Goal: Task Accomplishment & Management: Manage account settings

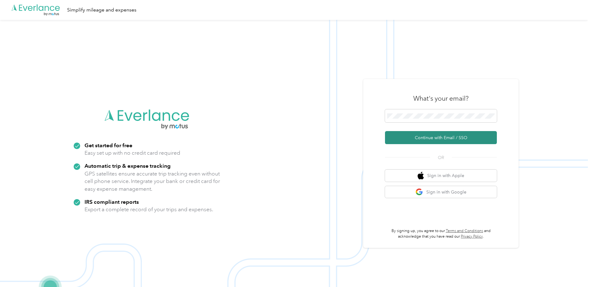
click at [414, 138] on button "Continue with Email / SSO" at bounding box center [441, 137] width 112 height 13
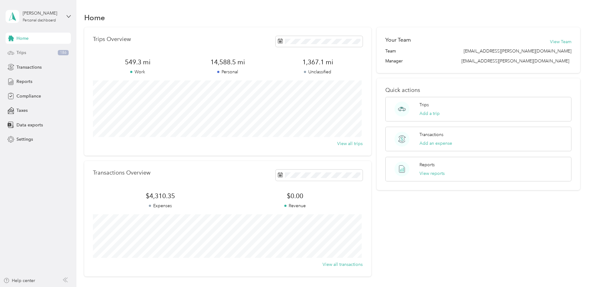
click at [27, 53] on div "Trips 186" at bounding box center [38, 52] width 65 height 11
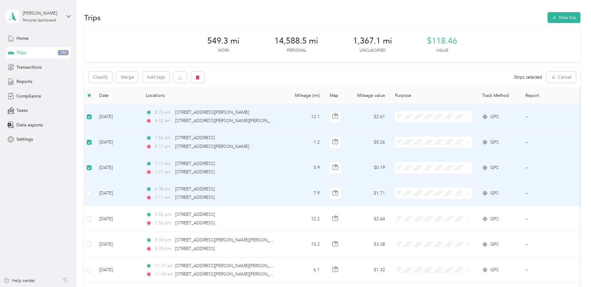
click at [92, 193] on td at bounding box center [89, 193] width 10 height 25
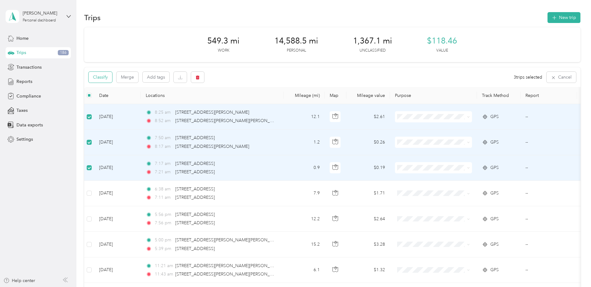
click at [111, 78] on button "Classify" at bounding box center [101, 77] width 24 height 11
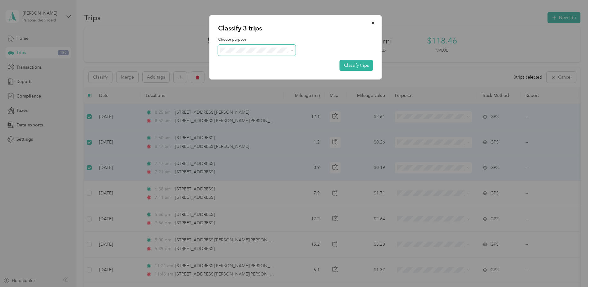
click at [268, 54] on span at bounding box center [257, 50] width 78 height 11
click at [267, 62] on li "Convergint Technologies" at bounding box center [257, 61] width 78 height 11
click at [350, 67] on button "Classify trips" at bounding box center [357, 65] width 34 height 11
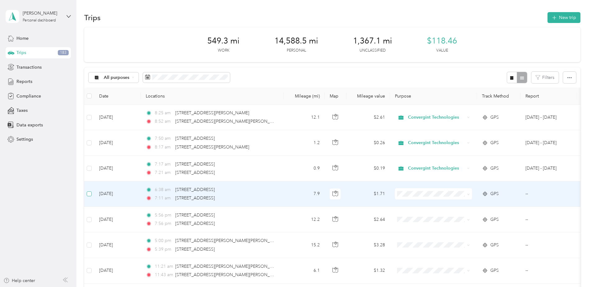
click at [88, 197] on label at bounding box center [89, 194] width 5 height 7
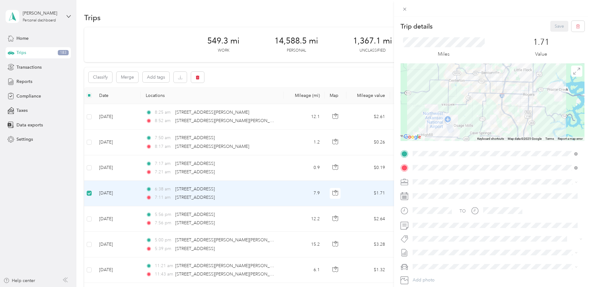
click at [187, 198] on div "Trip details Save This trip cannot be edited because it is either under review,…" at bounding box center [295, 143] width 591 height 287
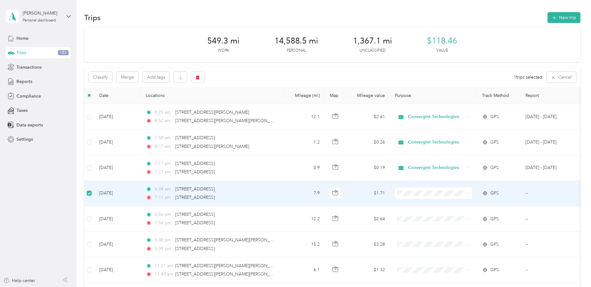
click at [468, 192] on icon at bounding box center [468, 193] width 3 height 3
click at [444, 204] on span "Convergint Technologies" at bounding box center [438, 205] width 57 height 7
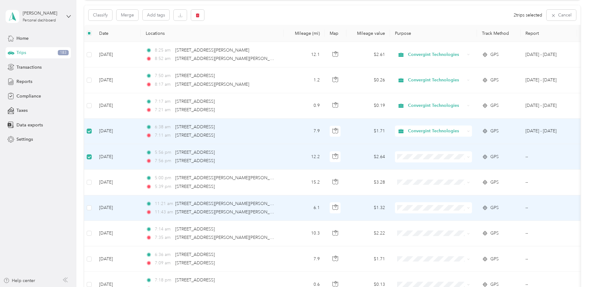
scroll to position [83, 0]
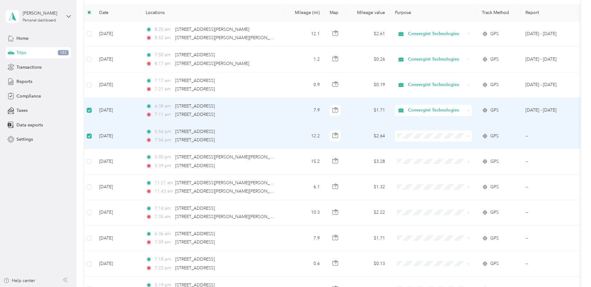
click at [99, 135] on td "Oct 1, 2025" at bounding box center [117, 135] width 47 height 25
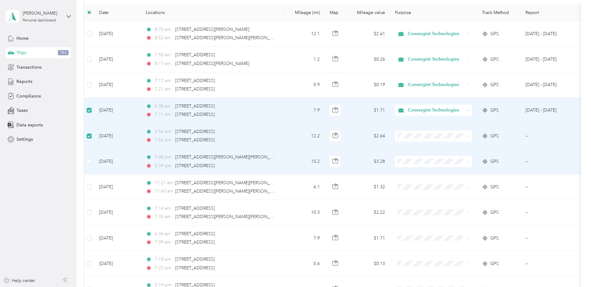
click at [103, 152] on td "Oct 1, 2025" at bounding box center [117, 161] width 47 height 25
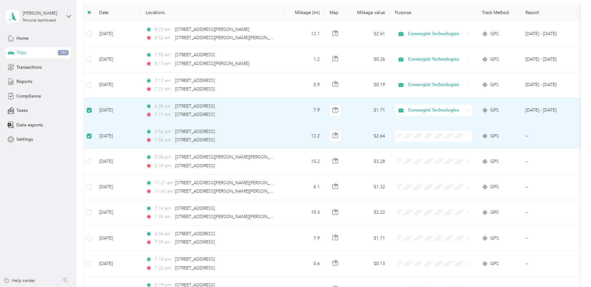
click at [86, 109] on td at bounding box center [89, 110] width 10 height 25
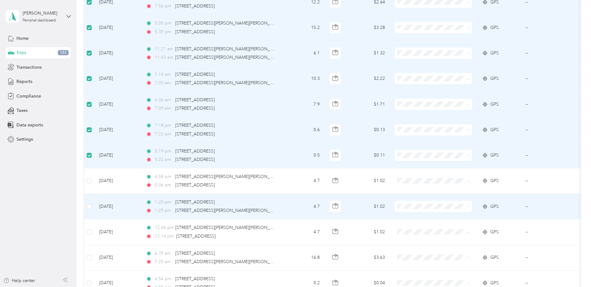
scroll to position [228, 0]
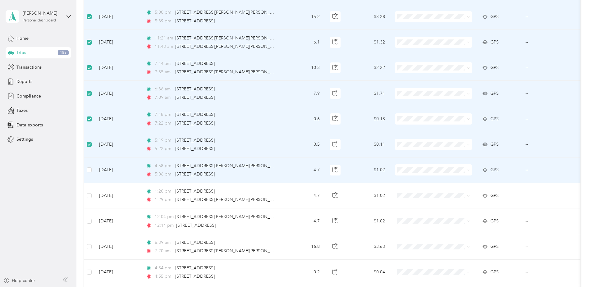
click at [92, 173] on td at bounding box center [89, 170] width 10 height 25
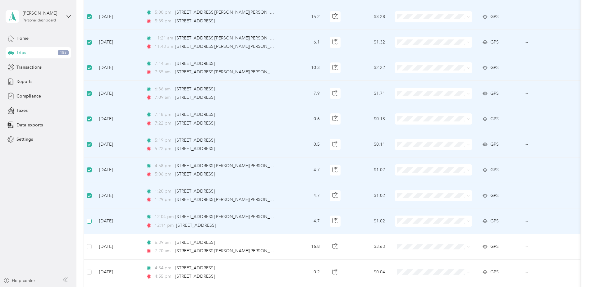
click at [90, 218] on label at bounding box center [89, 221] width 5 height 7
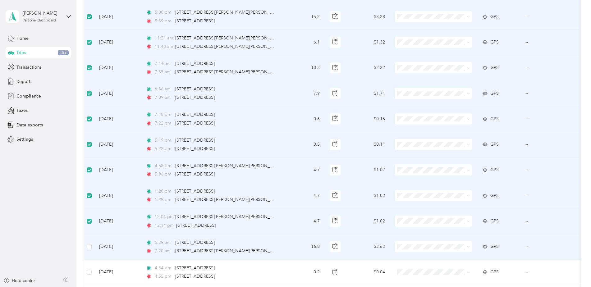
click at [93, 248] on td at bounding box center [89, 246] width 10 height 25
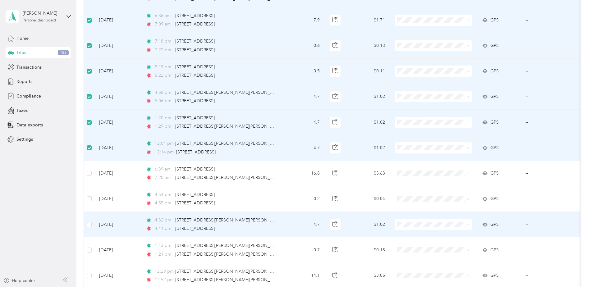
scroll to position [311, 0]
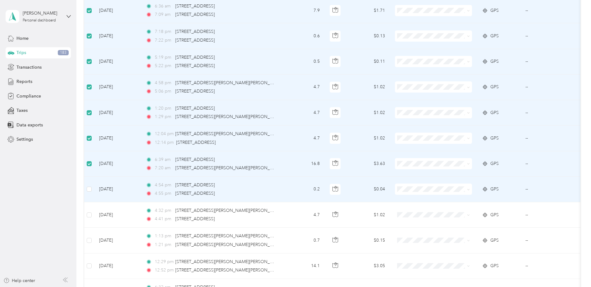
click at [92, 186] on td at bounding box center [89, 189] width 10 height 25
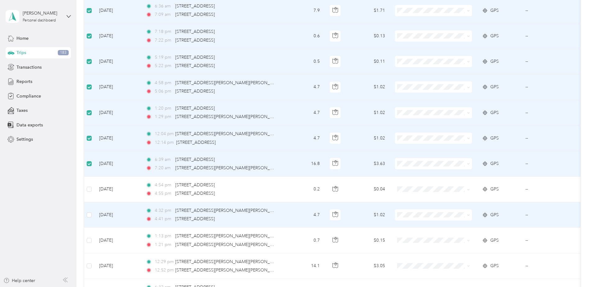
click at [93, 215] on td at bounding box center [89, 214] width 10 height 25
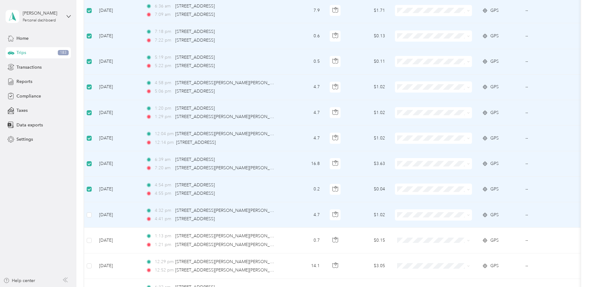
click at [92, 216] on td at bounding box center [89, 214] width 10 height 25
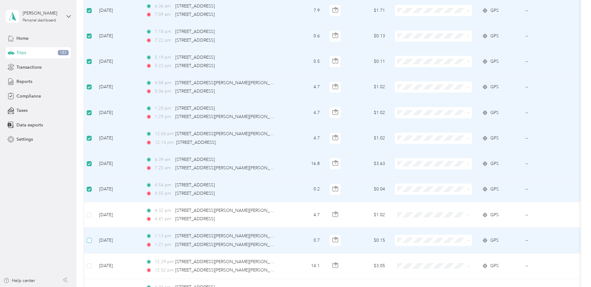
click at [90, 243] on label at bounding box center [89, 240] width 5 height 7
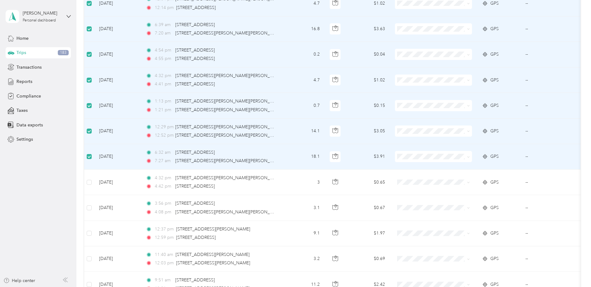
scroll to position [456, 0]
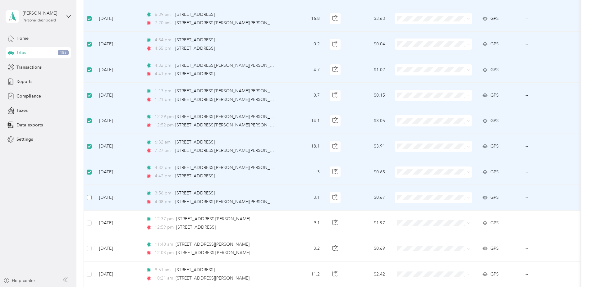
click at [90, 200] on label at bounding box center [89, 197] width 5 height 7
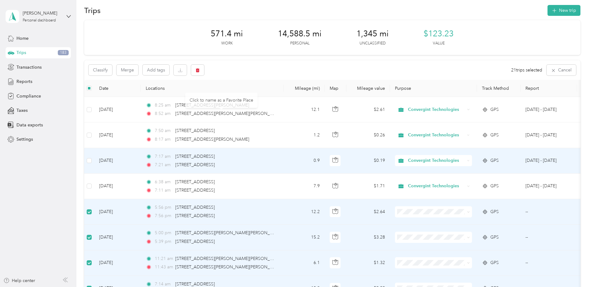
scroll to position [0, 0]
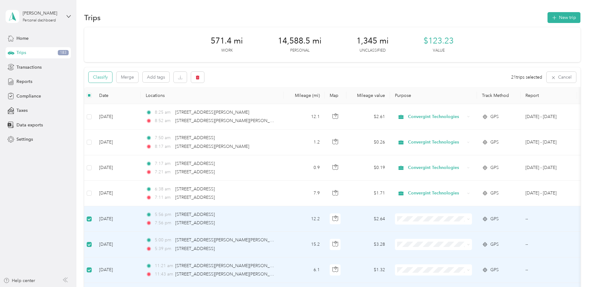
click at [101, 78] on button "Classify" at bounding box center [101, 77] width 24 height 11
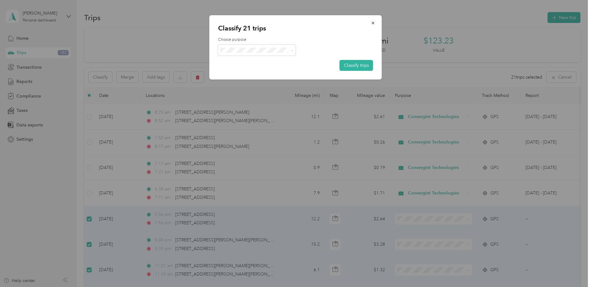
click at [251, 71] on span "Personal" at bounding box center [262, 72] width 59 height 7
click at [361, 64] on button "Classify trips" at bounding box center [357, 65] width 34 height 11
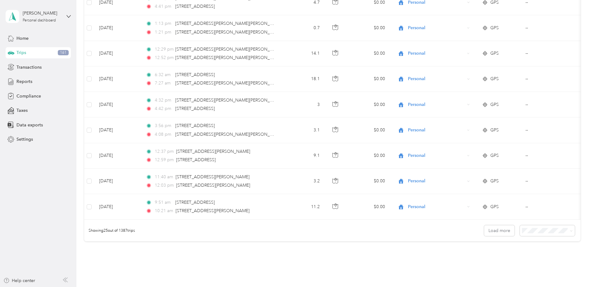
scroll to position [569, 0]
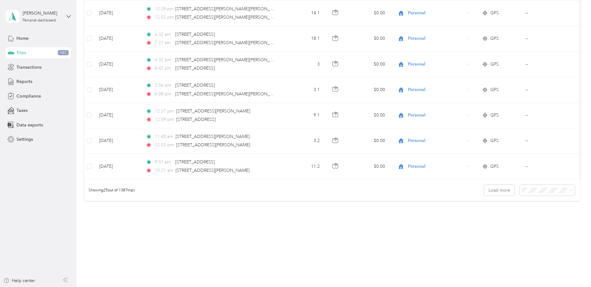
click at [539, 223] on span "100 per load" at bounding box center [535, 220] width 25 height 5
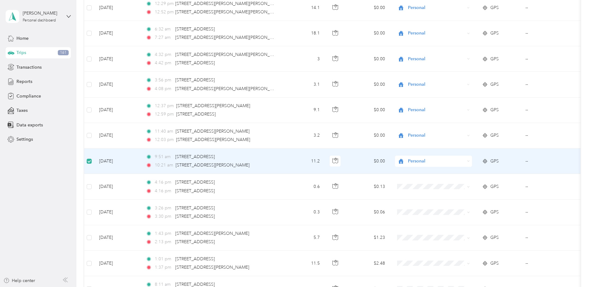
scroll to position [568, 0]
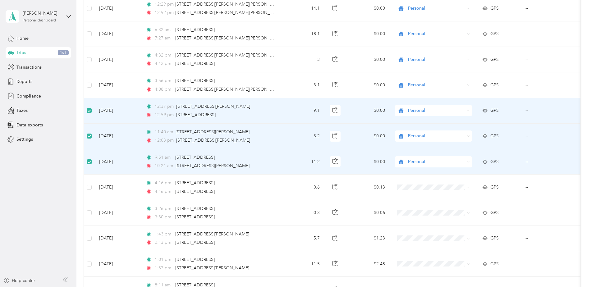
click at [489, 162] on div "GPS" at bounding box center [499, 162] width 34 height 7
click at [494, 161] on span "GPS" at bounding box center [494, 162] width 8 height 7
click at [526, 161] on td "--" at bounding box center [549, 161] width 57 height 25
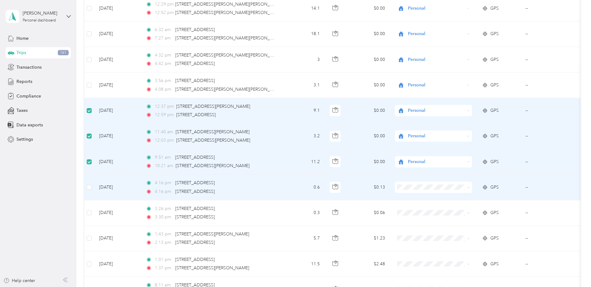
click at [285, 186] on td "0.6" at bounding box center [304, 187] width 41 height 25
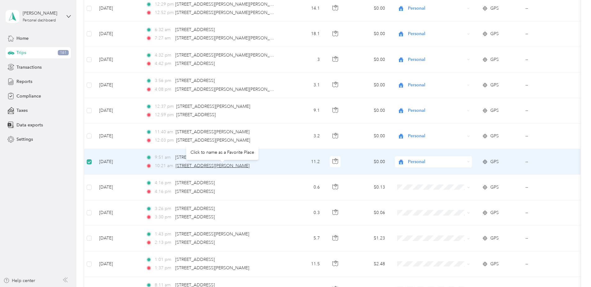
click at [196, 165] on span "1611 McCollum Dr, Bentonville, AR 72712, USA" at bounding box center [213, 165] width 74 height 5
drag, startPoint x: 196, startPoint y: 165, endPoint x: 283, endPoint y: 163, distance: 87.7
click at [284, 163] on td "11.2" at bounding box center [304, 161] width 41 height 25
click at [526, 163] on td "--" at bounding box center [549, 161] width 57 height 25
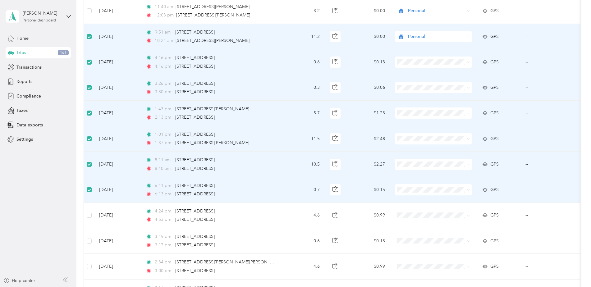
scroll to position [714, 0]
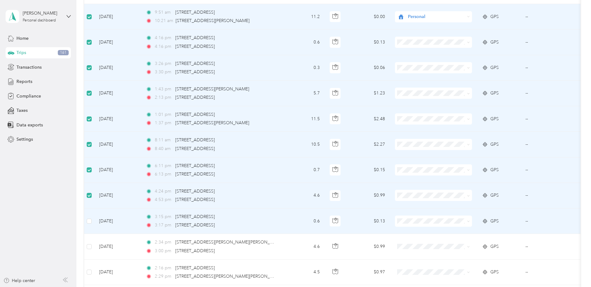
click at [92, 222] on td at bounding box center [89, 221] width 10 height 25
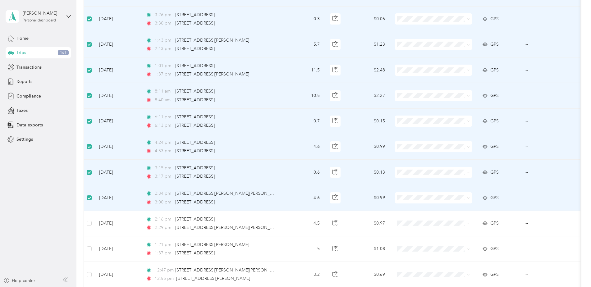
scroll to position [776, 0]
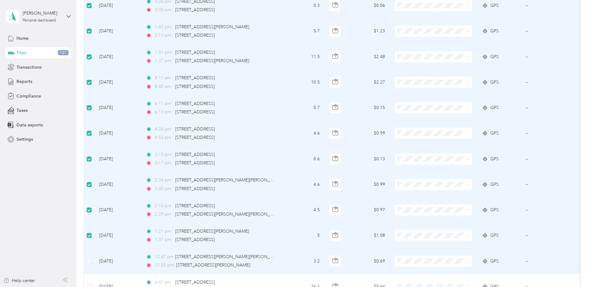
click at [92, 260] on td at bounding box center [89, 261] width 10 height 25
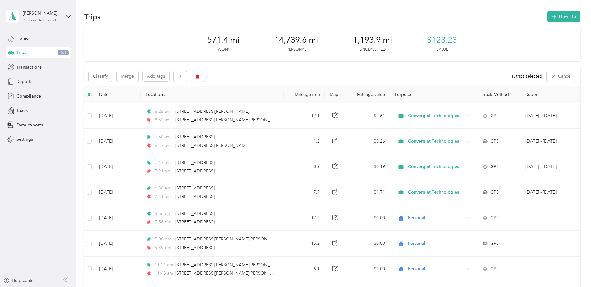
scroll to position [0, 0]
click at [105, 79] on button "Classify" at bounding box center [101, 77] width 24 height 11
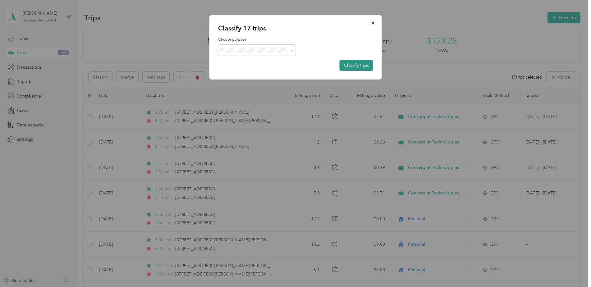
click at [363, 64] on button "Classify trips" at bounding box center [357, 65] width 34 height 11
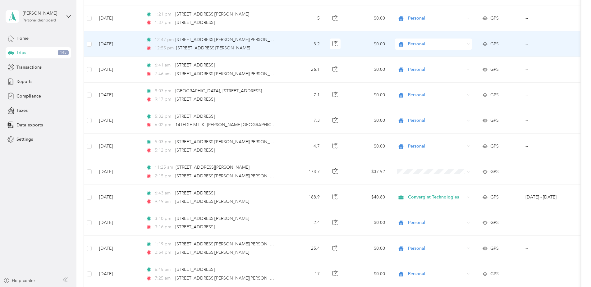
scroll to position [995, 0]
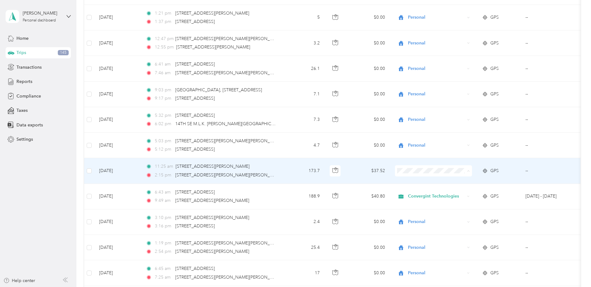
click at [419, 183] on span "Convergint Technologies" at bounding box center [438, 182] width 57 height 7
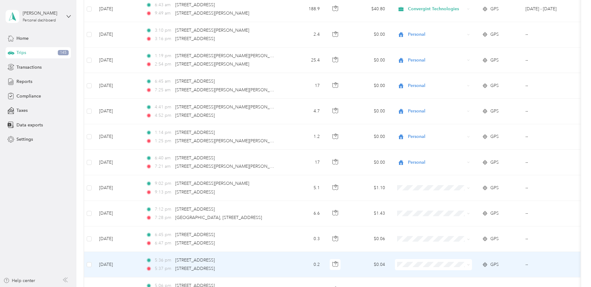
scroll to position [1222, 0]
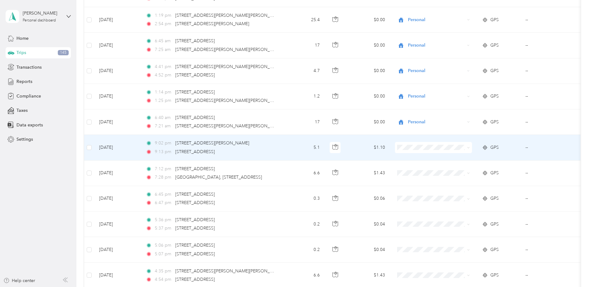
click at [92, 149] on td at bounding box center [89, 147] width 10 height 25
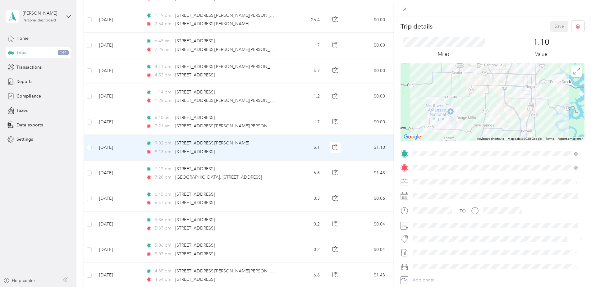
click at [88, 148] on div "Trip details Save This trip cannot be edited because it is either under review,…" at bounding box center [295, 143] width 591 height 287
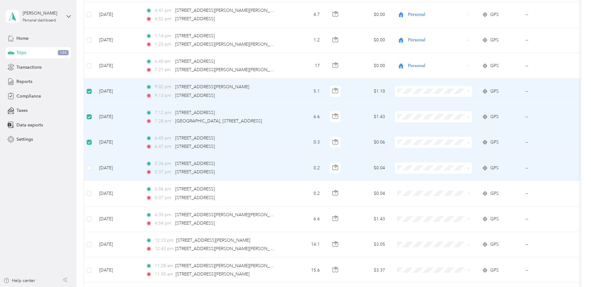
scroll to position [1284, 0]
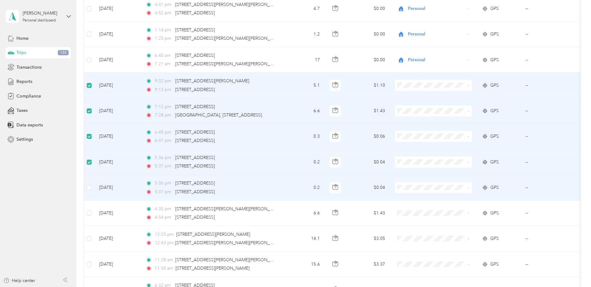
click at [86, 192] on td at bounding box center [89, 187] width 10 height 25
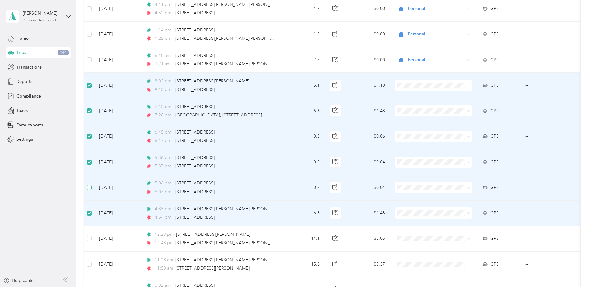
click at [91, 191] on label at bounding box center [89, 187] width 5 height 7
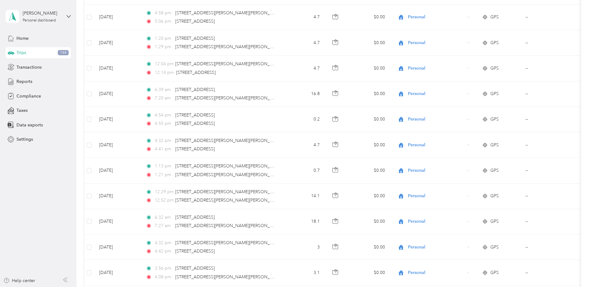
scroll to position [0, 0]
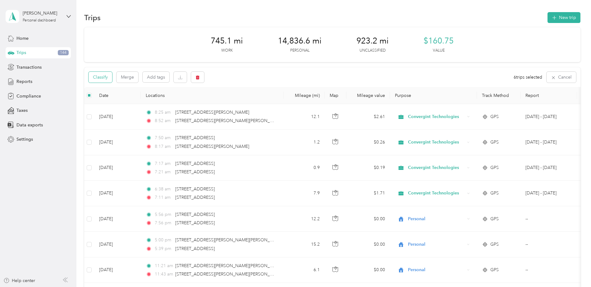
click at [107, 77] on button "Classify" at bounding box center [101, 77] width 24 height 11
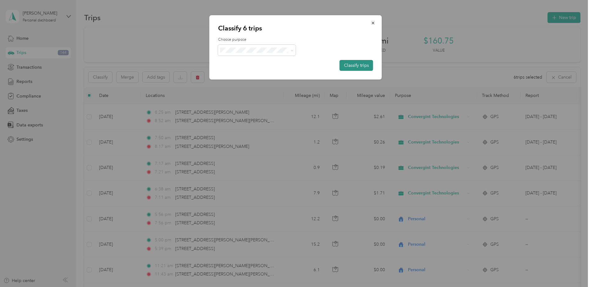
click at [355, 64] on button "Classify trips" at bounding box center [357, 65] width 34 height 11
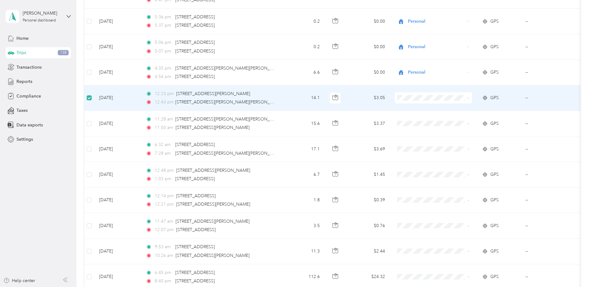
scroll to position [1424, 0]
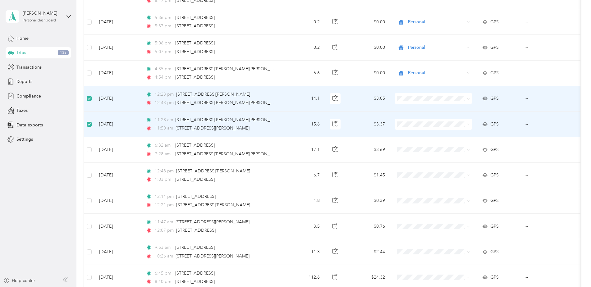
click at [468, 99] on icon at bounding box center [468, 98] width 2 height 1
click at [418, 111] on span "Convergint Technologies" at bounding box center [438, 110] width 57 height 7
click at [425, 135] on span "Convergint Technologies" at bounding box center [438, 136] width 57 height 7
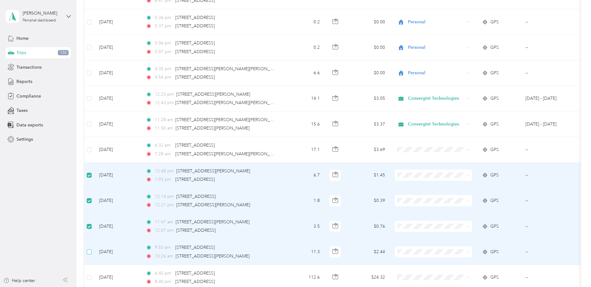
click at [88, 249] on label at bounding box center [89, 252] width 5 height 7
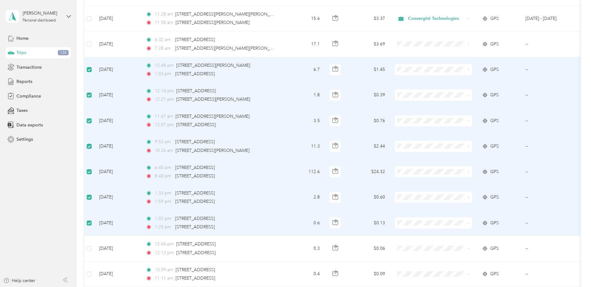
scroll to position [1569, 0]
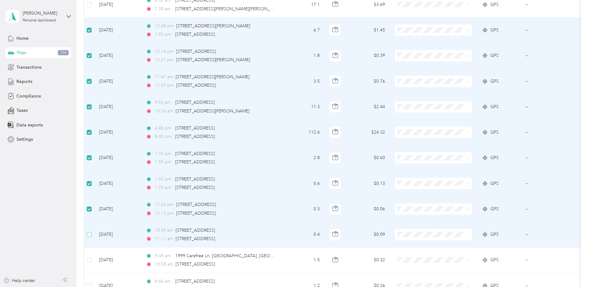
click at [90, 232] on label at bounding box center [89, 234] width 5 height 7
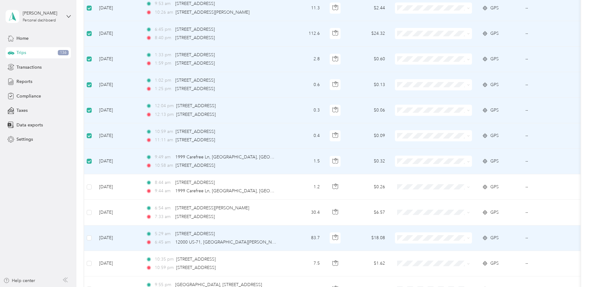
scroll to position [1673, 0]
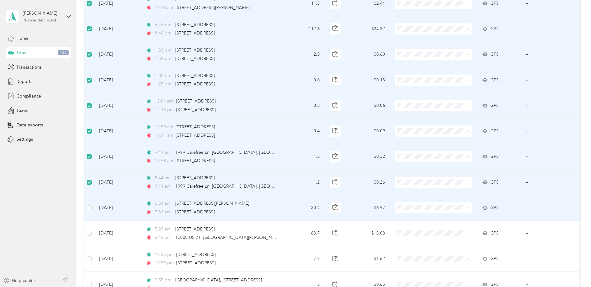
click at [92, 209] on td at bounding box center [89, 207] width 10 height 25
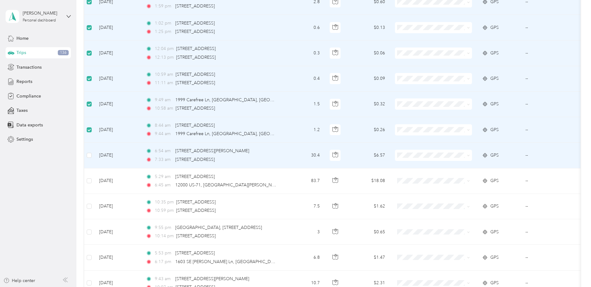
scroll to position [1735, 0]
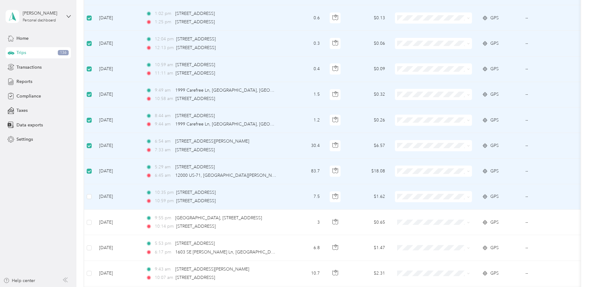
click at [92, 197] on td at bounding box center [89, 196] width 10 height 25
click at [92, 199] on td at bounding box center [89, 196] width 10 height 25
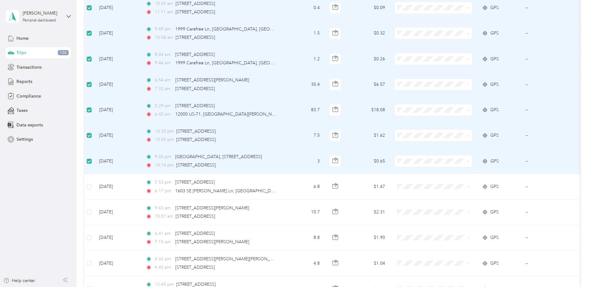
scroll to position [1818, 0]
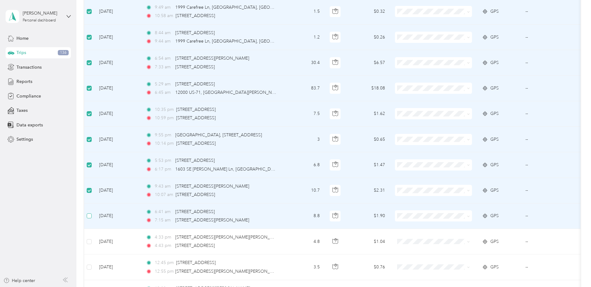
click at [89, 219] on label at bounding box center [89, 216] width 5 height 7
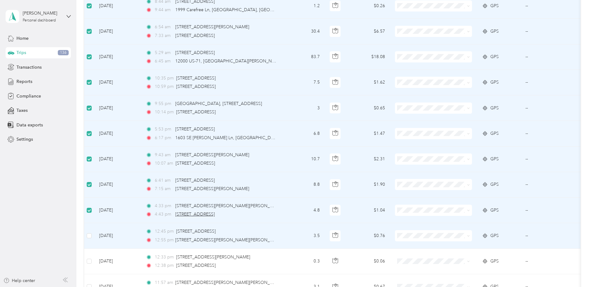
scroll to position [1880, 0]
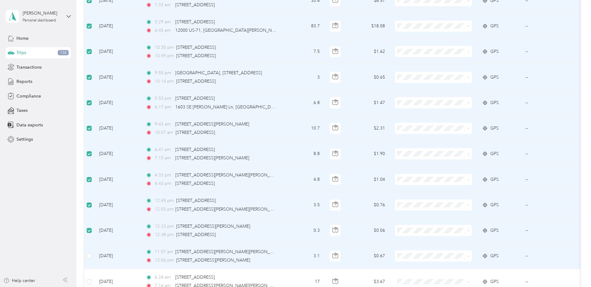
click at [92, 255] on td at bounding box center [89, 256] width 10 height 25
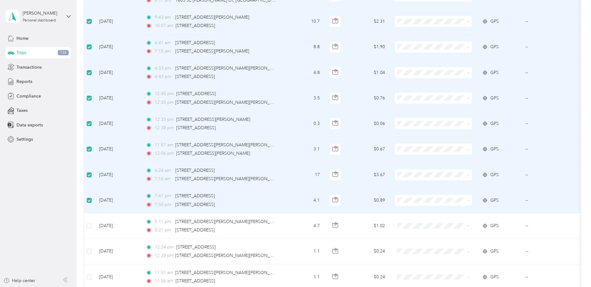
scroll to position [2025, 0]
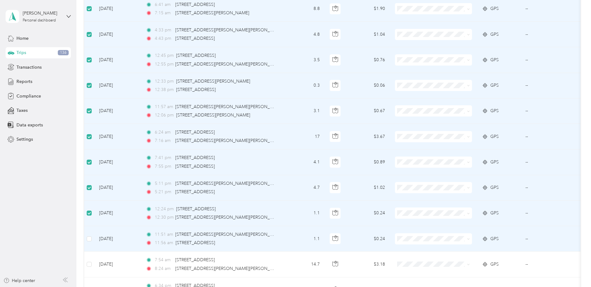
click at [92, 241] on td at bounding box center [89, 238] width 10 height 25
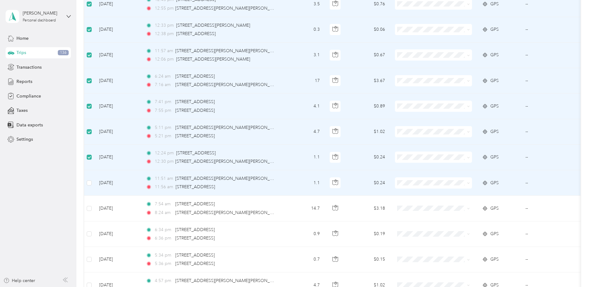
scroll to position [2087, 0]
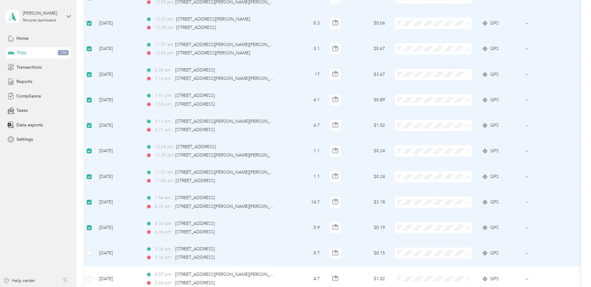
click at [92, 254] on td at bounding box center [89, 253] width 10 height 25
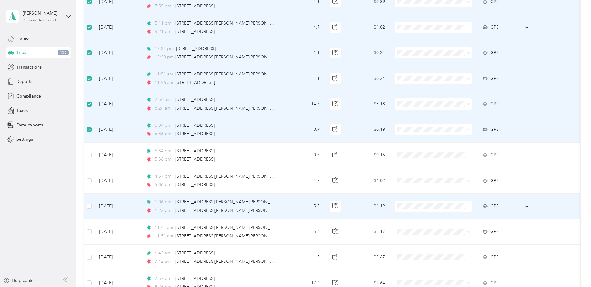
scroll to position [2191, 0]
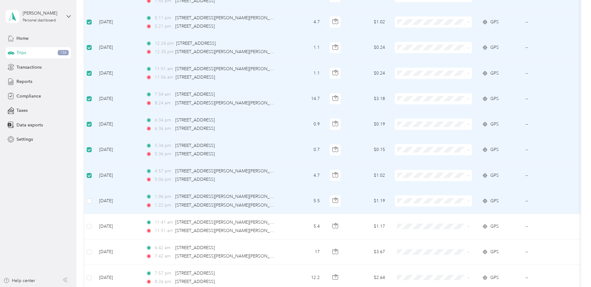
click at [90, 196] on td at bounding box center [89, 200] width 10 height 25
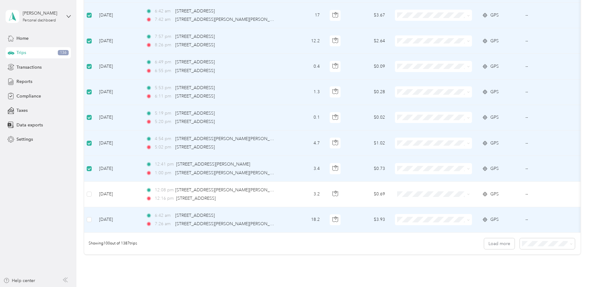
scroll to position [2439, 0]
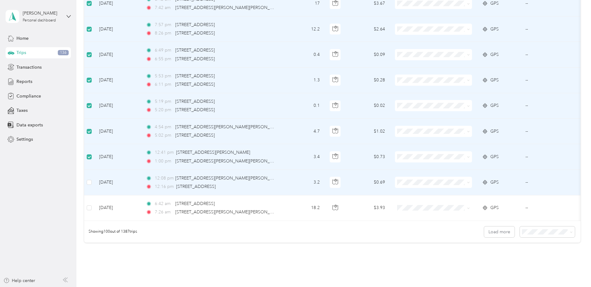
click at [92, 181] on td at bounding box center [89, 182] width 10 height 25
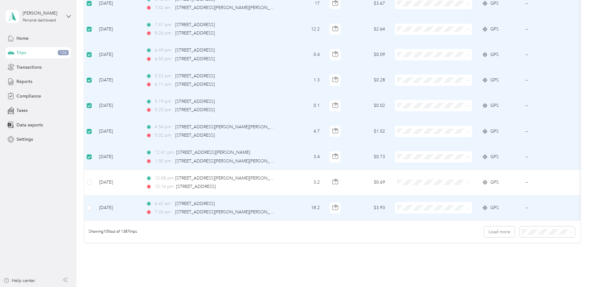
click at [88, 214] on td at bounding box center [89, 207] width 10 height 25
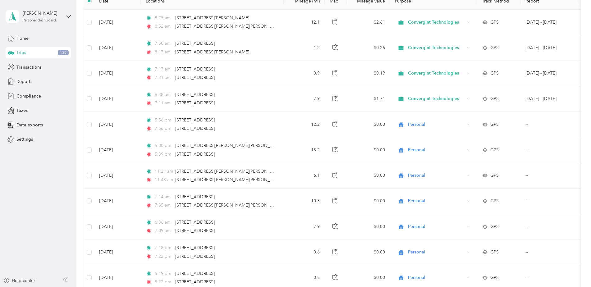
scroll to position [0, 0]
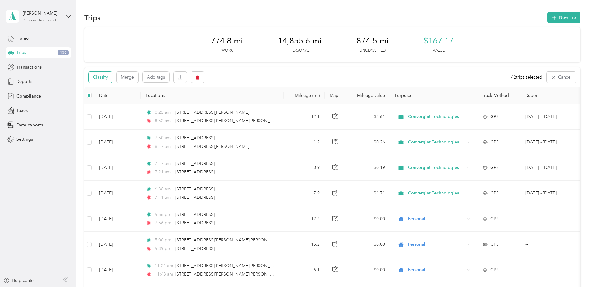
click at [105, 73] on button "Classify" at bounding box center [101, 77] width 24 height 11
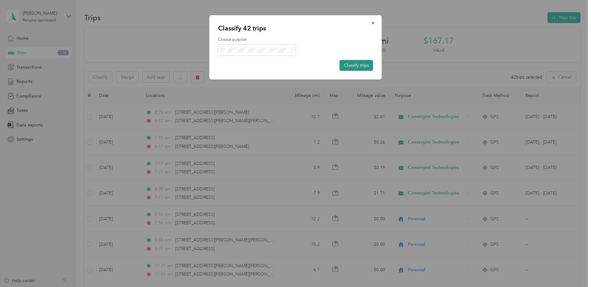
click at [353, 67] on button "Classify trips" at bounding box center [357, 65] width 34 height 11
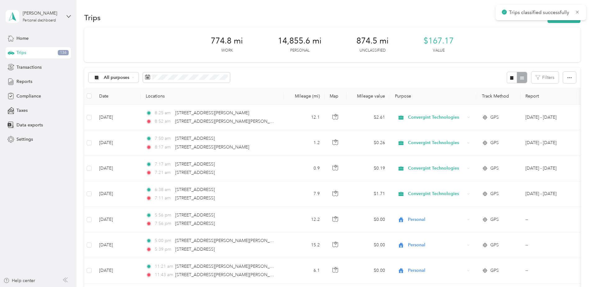
click at [387, 67] on div "All purposes Filters" at bounding box center [332, 77] width 496 height 20
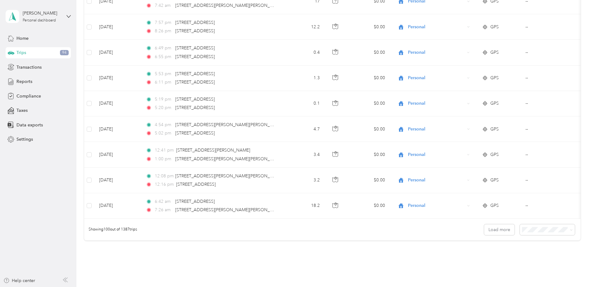
scroll to position [2486, 0]
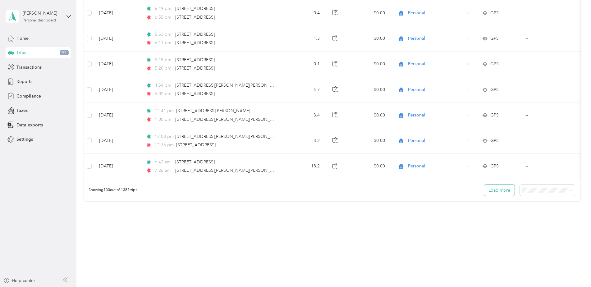
click at [488, 192] on button "Load more" at bounding box center [499, 190] width 30 height 11
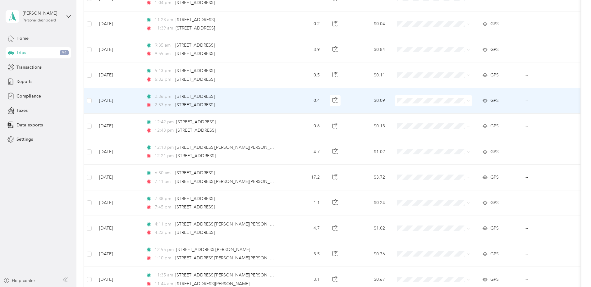
scroll to position [2838, 0]
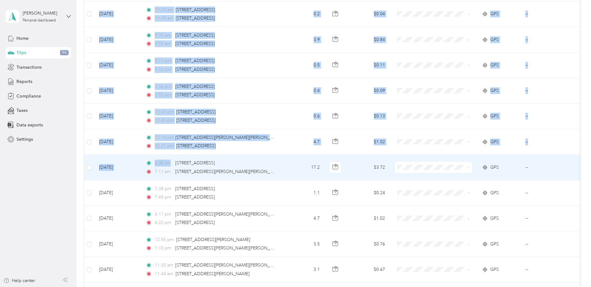
click at [172, 167] on span "6:30 am" at bounding box center [164, 163] width 18 height 7
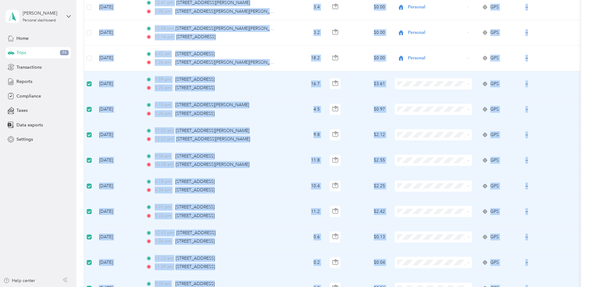
scroll to position [0, 0]
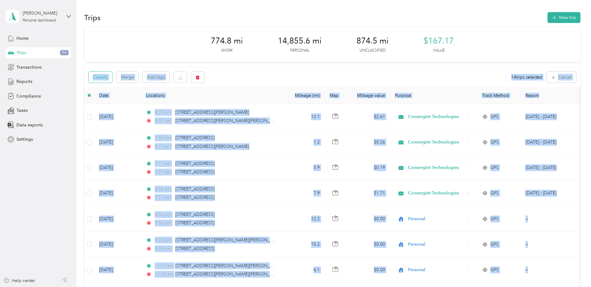
click at [109, 79] on button "Classify" at bounding box center [101, 77] width 24 height 11
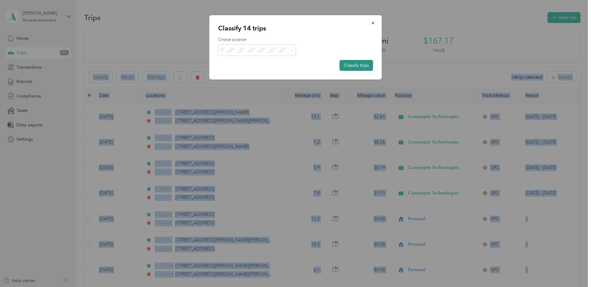
click at [349, 64] on button "Classify trips" at bounding box center [357, 65] width 34 height 11
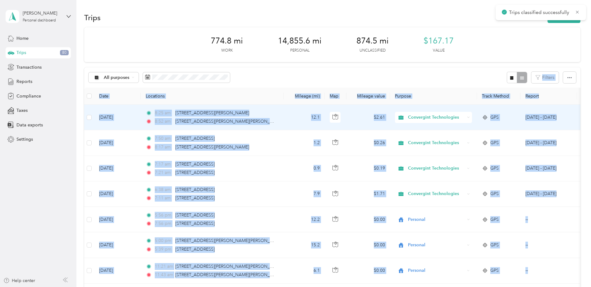
click at [571, 111] on td "Oct 1 - 31, 2025" at bounding box center [549, 117] width 57 height 25
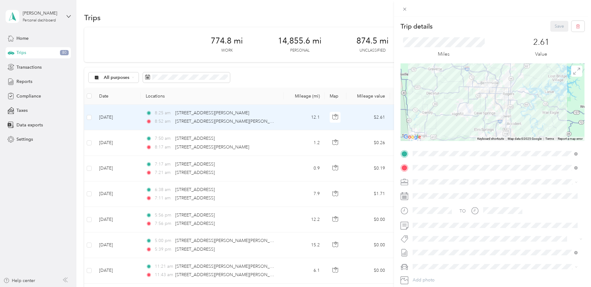
click at [321, 72] on div "Trip details Save This trip cannot be edited because it is either under review,…" at bounding box center [295, 143] width 591 height 287
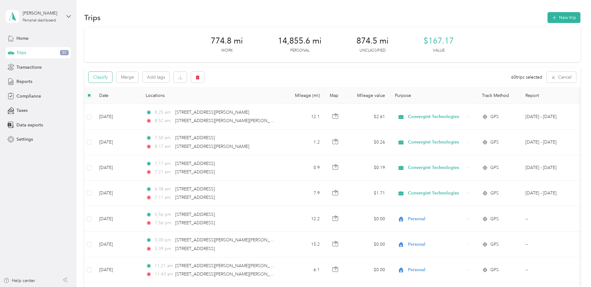
click at [107, 81] on button "Classify" at bounding box center [101, 77] width 24 height 11
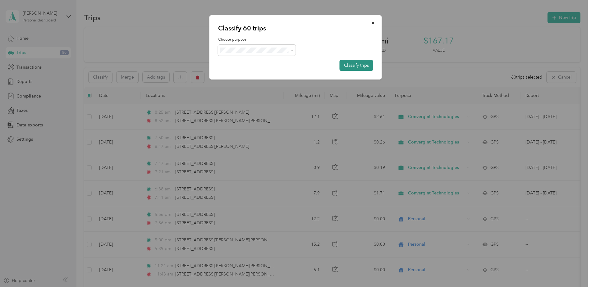
click at [343, 66] on button "Classify trips" at bounding box center [357, 65] width 34 height 11
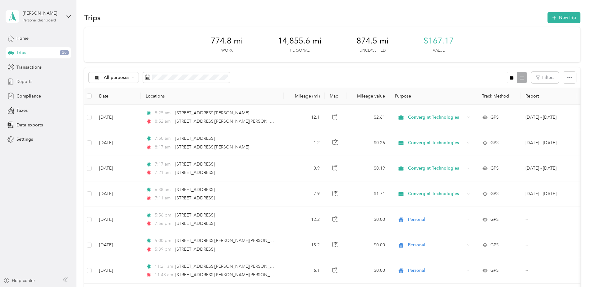
click at [24, 80] on span "Reports" at bounding box center [24, 81] width 16 height 7
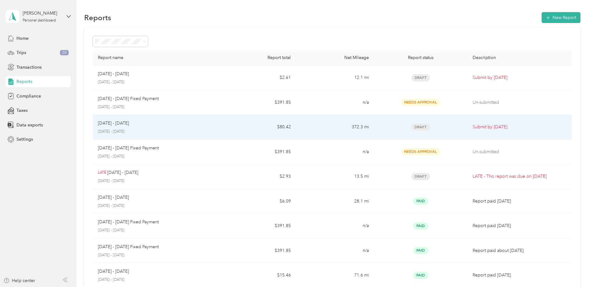
click at [134, 125] on div "Sep 1 - 30, 2025" at bounding box center [155, 123] width 115 height 7
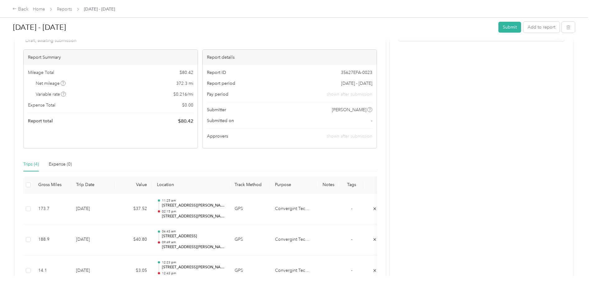
scroll to position [41, 0]
click at [509, 27] on button "Submit" at bounding box center [510, 27] width 23 height 11
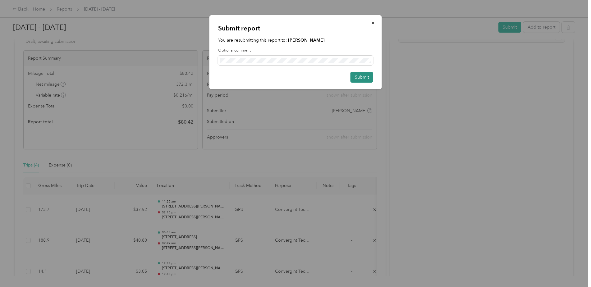
click at [367, 78] on button "Submit" at bounding box center [362, 77] width 23 height 11
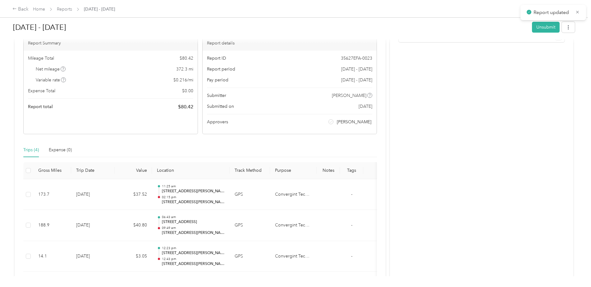
scroll to position [50, 0]
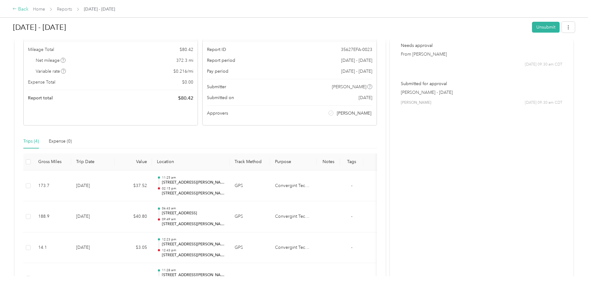
click at [24, 11] on div "Back" at bounding box center [20, 9] width 16 height 7
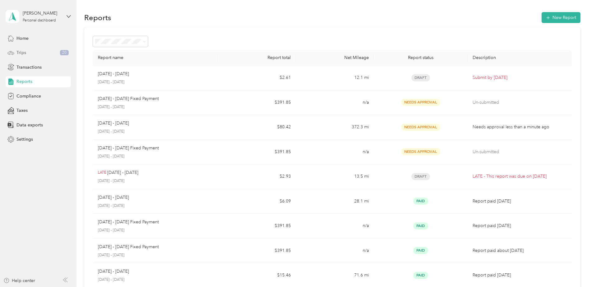
click at [24, 52] on span "Trips" at bounding box center [21, 52] width 10 height 7
